Goal: Transaction & Acquisition: Purchase product/service

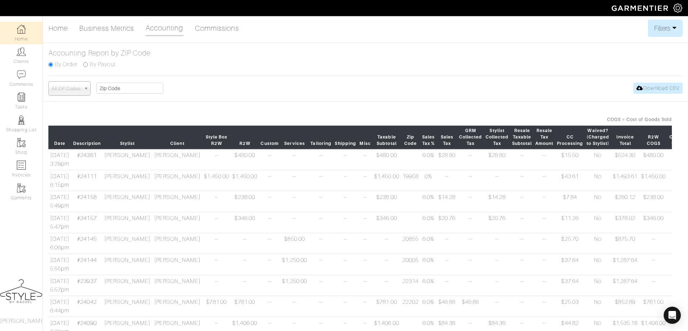
scroll to position [0, 0]
click at [670, 23] on button "Filters" at bounding box center [665, 28] width 35 height 17
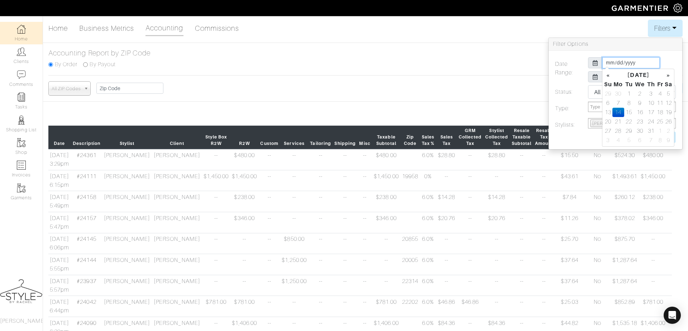
click at [649, 60] on input "[DATE]" at bounding box center [630, 62] width 57 height 11
click at [630, 94] on td "1" at bounding box center [629, 93] width 10 height 9
click at [651, 130] on td "31" at bounding box center [651, 130] width 10 height 9
type input "[DATE]"
click at [584, 144] on div "Date Range: [DATE] [DATE] Status: All Pending Paid Complete Failed N/A Type: St…" at bounding box center [616, 100] width 134 height 99
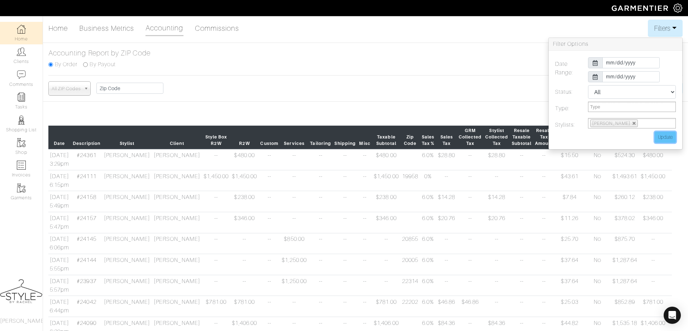
click at [660, 134] on input "Update" at bounding box center [665, 137] width 21 height 11
type input "Update"
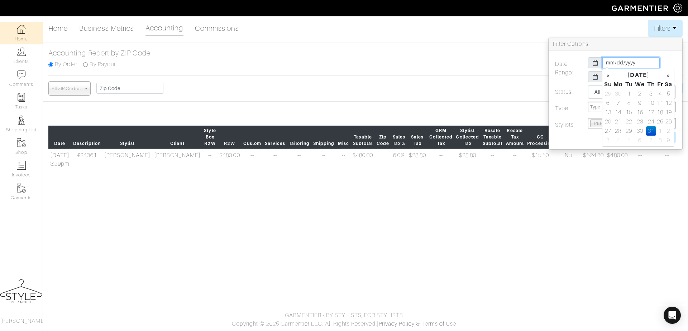
click at [623, 62] on input "[DATE]" at bounding box center [630, 62] width 57 height 11
click at [631, 95] on td "1" at bounding box center [629, 93] width 10 height 9
type input "[DATE]"
click at [576, 143] on div "Date Range: [DATE] [DATE] Status: All Pending Paid Complete Failed N/A Type: St…" at bounding box center [616, 100] width 134 height 99
click at [665, 136] on input "Update" at bounding box center [665, 137] width 21 height 11
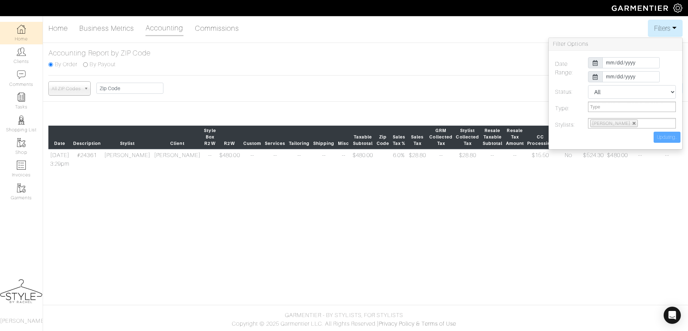
type input "Update"
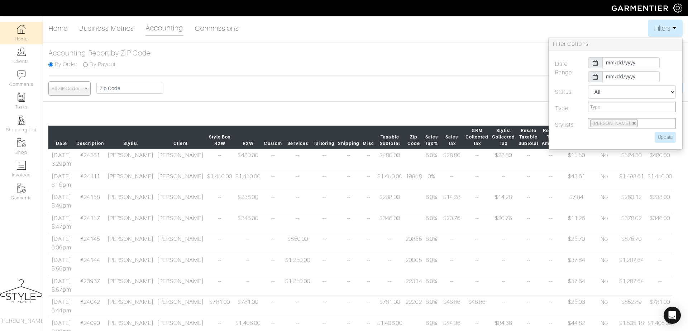
click at [434, 76] on div "Home Business Metrics Accounting Commissions Filters Filter Options Date Range:…" at bounding box center [344, 234] width 688 height 429
click at [661, 31] on button "Filters" at bounding box center [665, 28] width 35 height 17
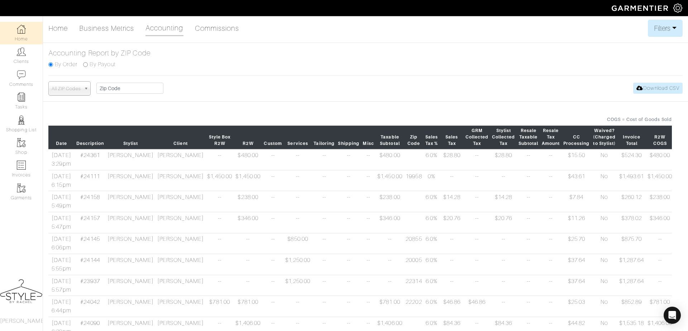
click at [654, 96] on div "Home Business Metrics Accounting Commissions Filters Filter Options Date Range:…" at bounding box center [344, 234] width 688 height 429
click at [653, 93] on div "All ZIP Codes 10013 33137 33444 07722 07083 08902 60614 48009 37212 06850 08889…" at bounding box center [365, 88] width 634 height 14
click at [653, 86] on link "Download CSV" at bounding box center [657, 88] width 49 height 11
click at [17, 38] on link "Home" at bounding box center [21, 33] width 43 height 23
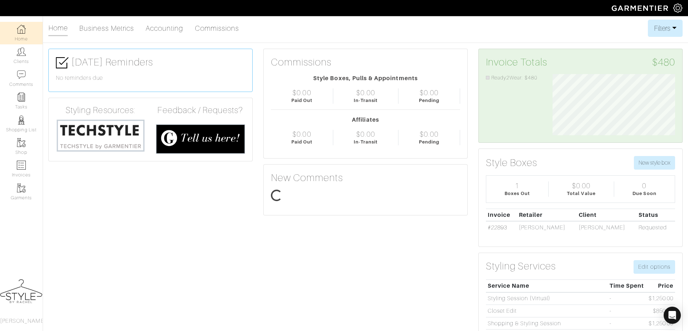
scroll to position [61, 133]
click at [16, 62] on link "Clients" at bounding box center [21, 55] width 43 height 23
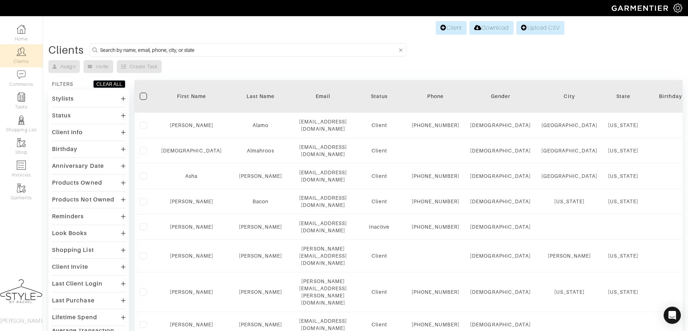
click at [231, 52] on input at bounding box center [248, 50] width 297 height 9
type input "[PERSON_NAME]"
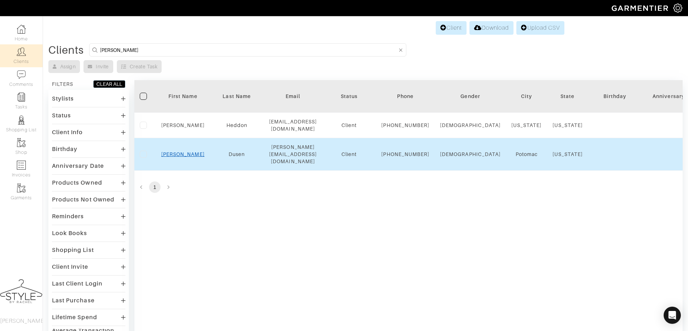
click at [182, 157] on link "[PERSON_NAME]" at bounding box center [182, 155] width 43 height 6
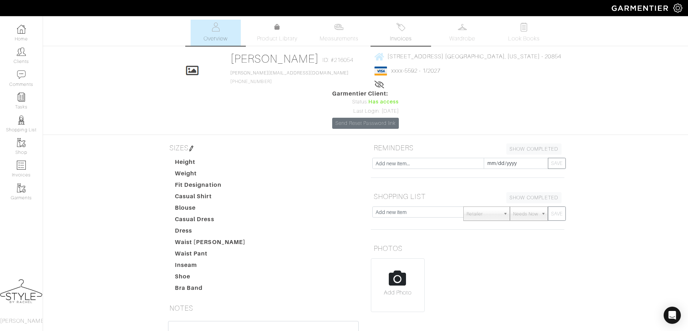
click at [407, 37] on span "Invoices" at bounding box center [401, 38] width 22 height 9
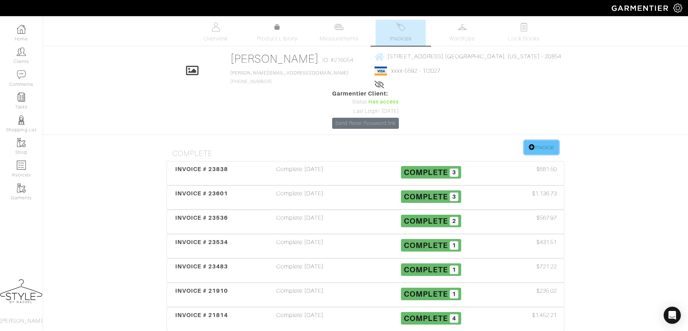
click at [545, 141] on link "Invoice" at bounding box center [541, 148] width 34 height 14
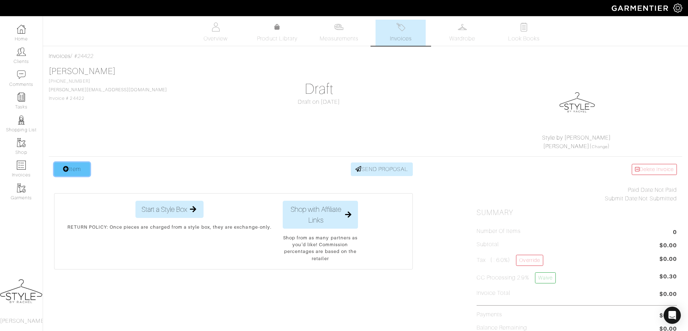
click at [64, 172] on link "Item" at bounding box center [72, 170] width 36 height 14
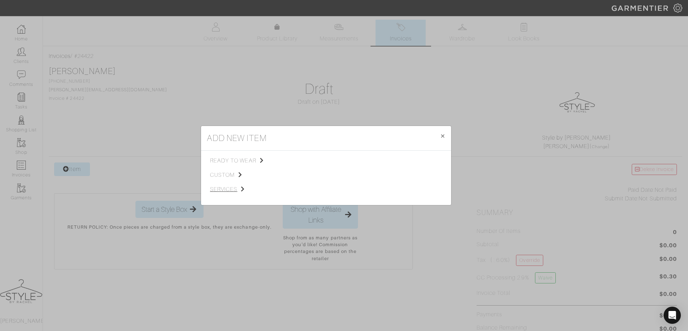
click at [228, 187] on span "services" at bounding box center [246, 189] width 72 height 9
click at [308, 160] on span "Styling Service" at bounding box center [310, 160] width 35 height 6
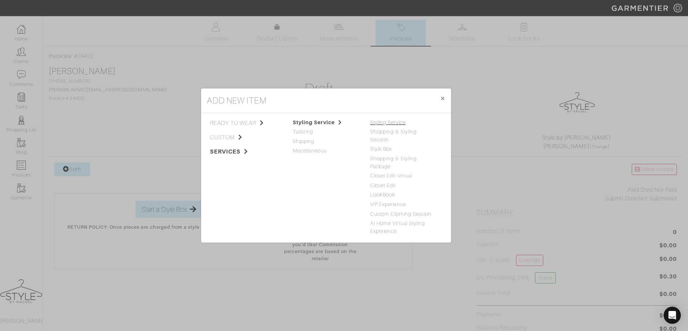
click at [385, 125] on link "Styling Service" at bounding box center [387, 123] width 35 height 6
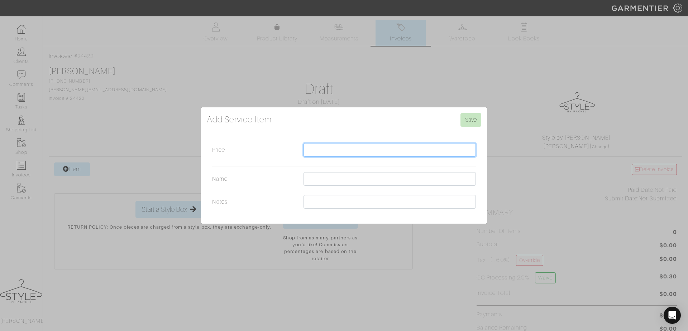
click at [323, 149] on input "Price" at bounding box center [390, 150] width 172 height 14
type input "850"
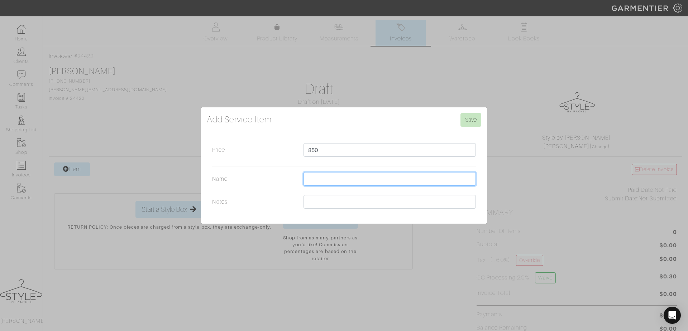
click at [312, 179] on input "Name" at bounding box center [390, 179] width 172 height 14
click at [420, 180] on input "Wardrobe Styling - 2 hour in home session 8/17" at bounding box center [390, 179] width 172 height 14
click at [448, 180] on input "Wardrobe Styling - 2 hour in home session 9/17" at bounding box center [390, 179] width 172 height 14
type input "Wardrobe Styling - 2 hour in home session 9/17 at 10AM"
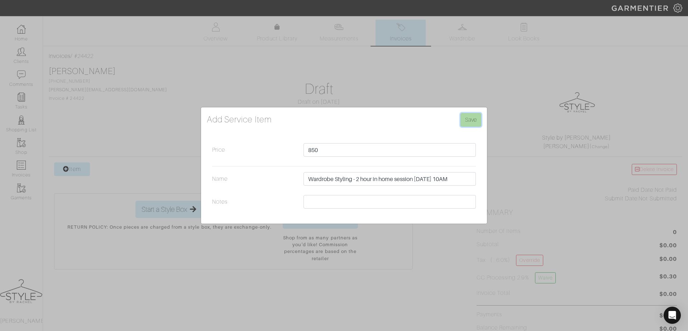
click at [468, 120] on input "Save" at bounding box center [470, 120] width 21 height 14
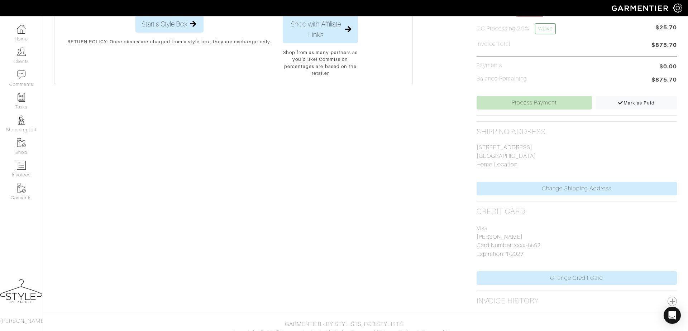
scroll to position [255, 0]
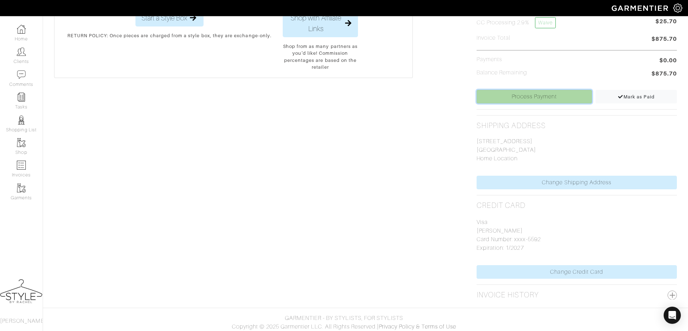
click at [537, 100] on link "Process Payment" at bounding box center [534, 97] width 115 height 14
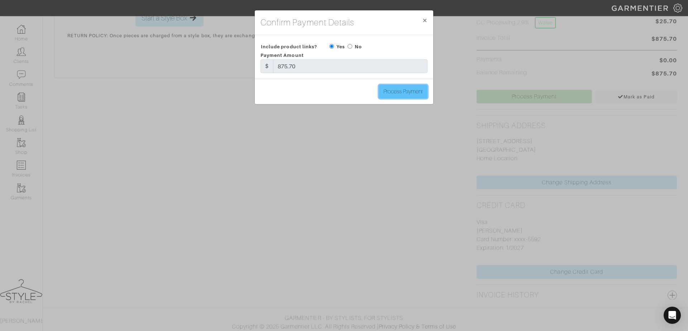
click at [420, 91] on input "Process Payment" at bounding box center [403, 92] width 49 height 14
type input "Process Payment"
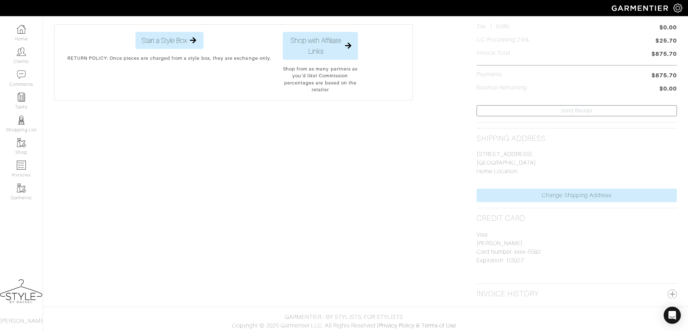
scroll to position [0, 0]
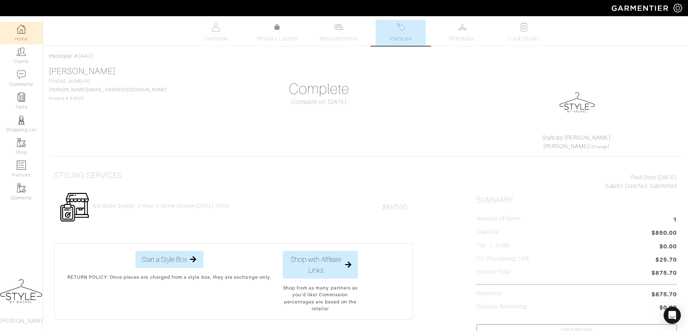
click at [20, 37] on link "Home" at bounding box center [21, 33] width 43 height 23
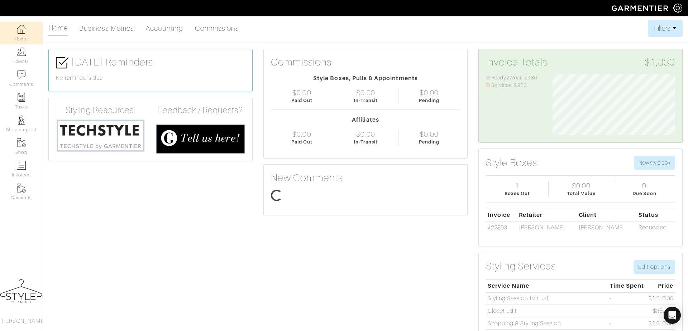
scroll to position [61, 133]
